Goal: Task Accomplishment & Management: Manage account settings

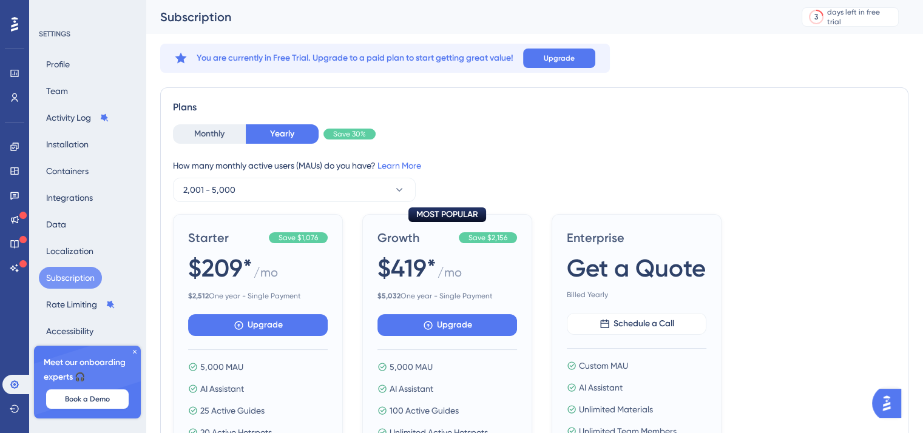
click at [15, 231] on div "Engagement Widgets Feedback Product Updates Knowledge Base AI Assistant" at bounding box center [14, 207] width 24 height 141
click at [13, 103] on link at bounding box center [14, 97] width 24 height 19
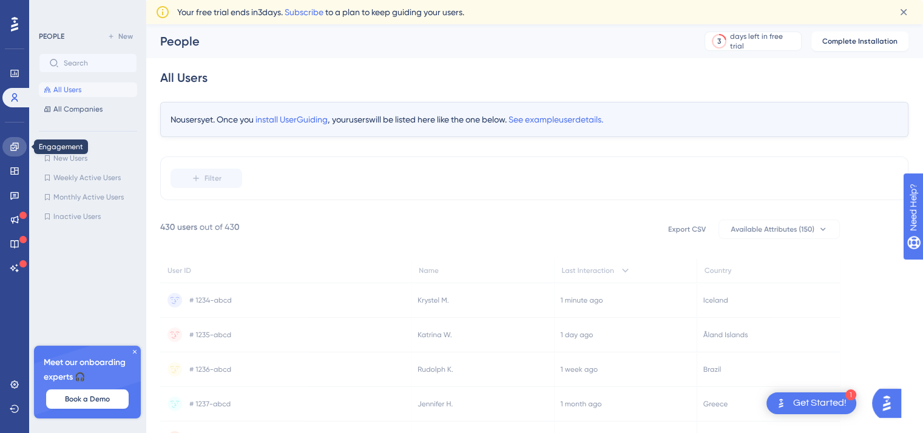
click at [15, 145] on icon at bounding box center [14, 147] width 8 height 8
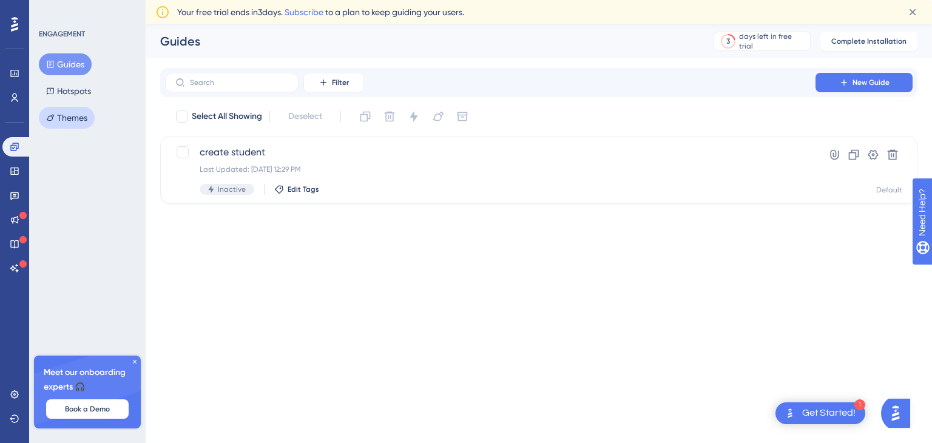
click at [81, 112] on button "Themes" at bounding box center [67, 118] width 56 height 22
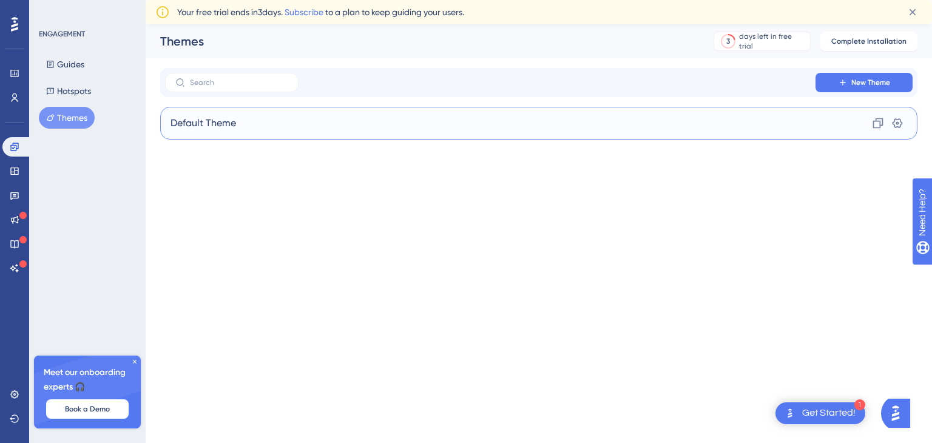
click at [313, 122] on div "Default Theme Clone Settings" at bounding box center [538, 123] width 757 height 33
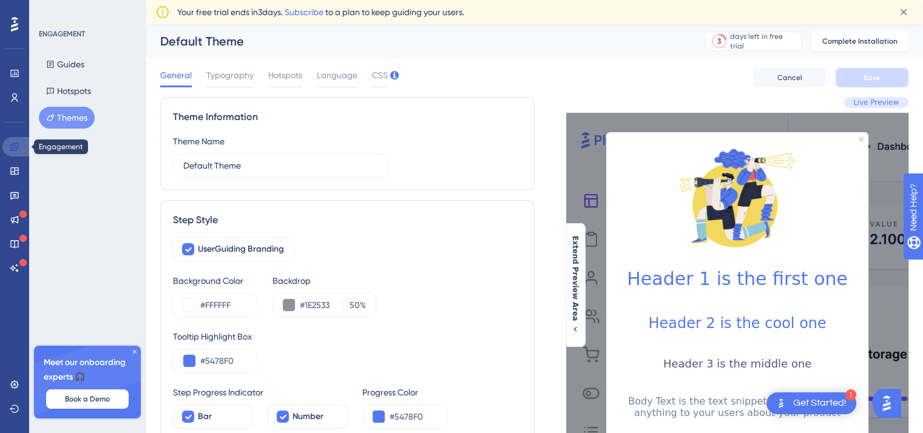
click at [12, 145] on icon at bounding box center [14, 147] width 8 height 8
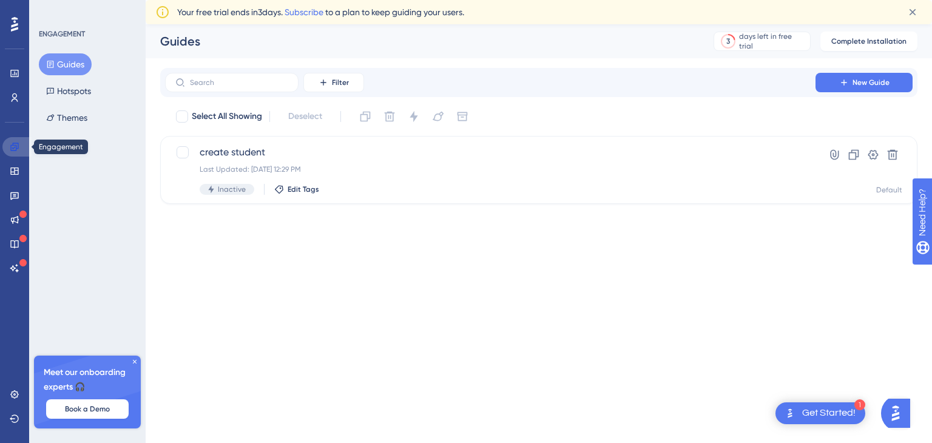
click at [3, 149] on link at bounding box center [16, 146] width 29 height 19
click at [61, 119] on button "Themes" at bounding box center [67, 118] width 56 height 22
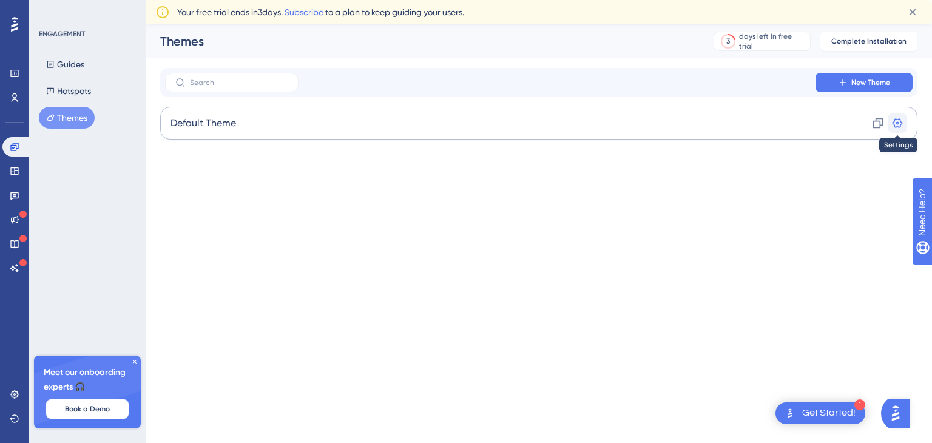
click at [900, 128] on icon at bounding box center [898, 123] width 12 height 12
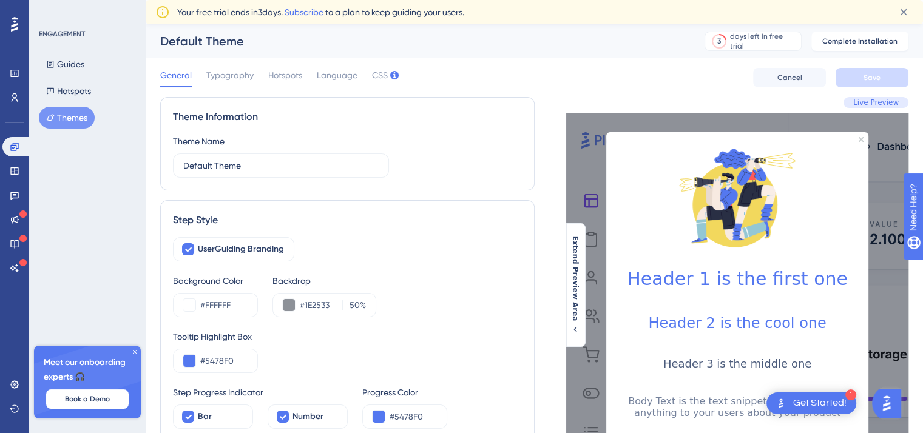
click at [873, 117] on div "Header 1 is the first one Header 2 is the cool one Header 3 is the middle one B…" at bounding box center [737, 383] width 342 height 541
click at [863, 137] on icon "Close Preview" at bounding box center [861, 139] width 5 height 5
click at [768, 198] on img at bounding box center [737, 197] width 121 height 121
